Goal: Information Seeking & Learning: Find contact information

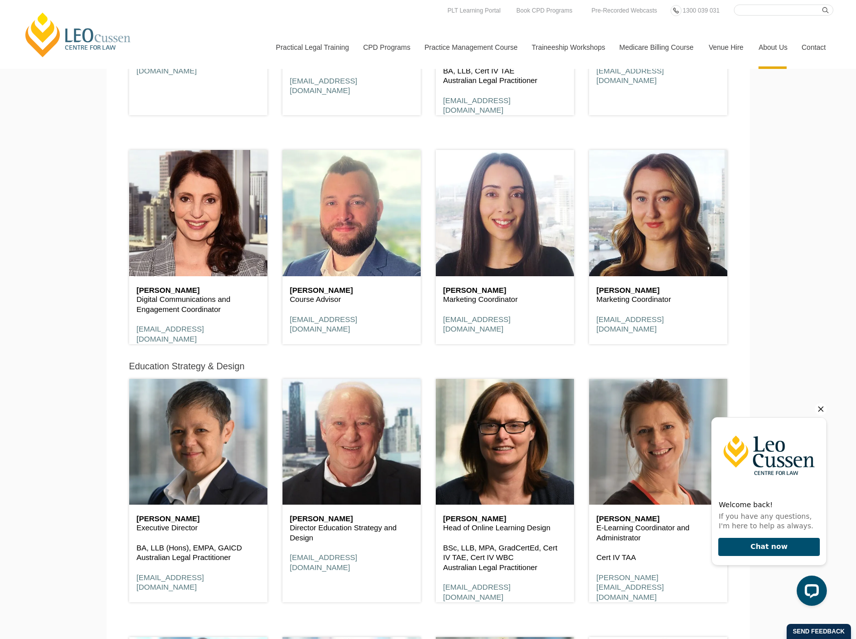
click at [821, 408] on icon "Hide greeting" at bounding box center [822, 409] width 6 height 6
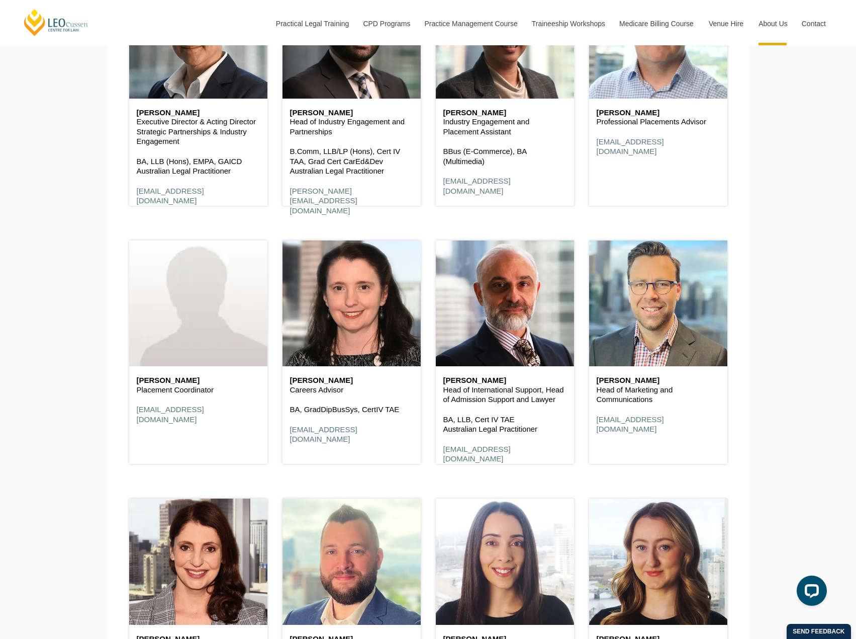
scroll to position [4152, 0]
